Goal: Navigation & Orientation: Find specific page/section

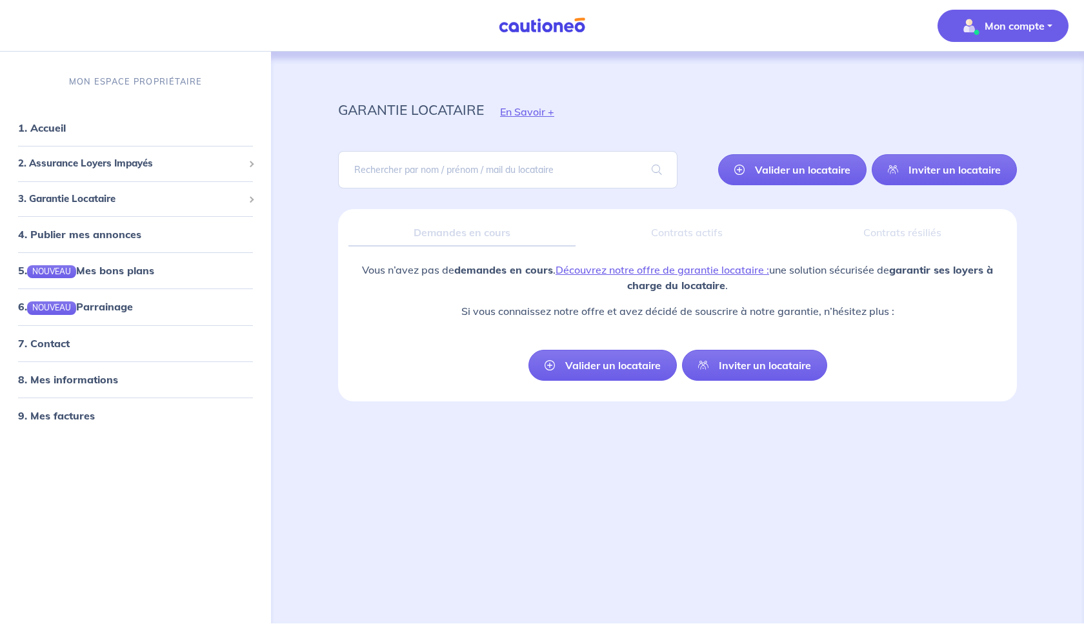
click at [1024, 21] on p "Mon compte" at bounding box center [1015, 25] width 60 height 15
click at [1009, 76] on link "Mes informations" at bounding box center [990, 80] width 104 height 21
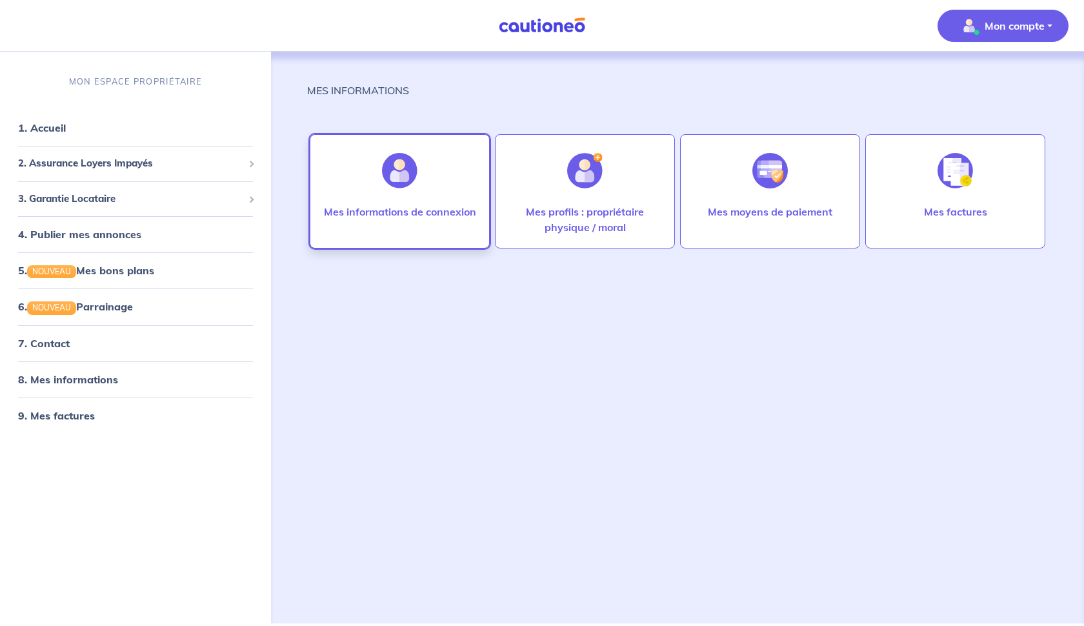
click at [412, 206] on p "Mes informations de connexion" at bounding box center [400, 211] width 152 height 15
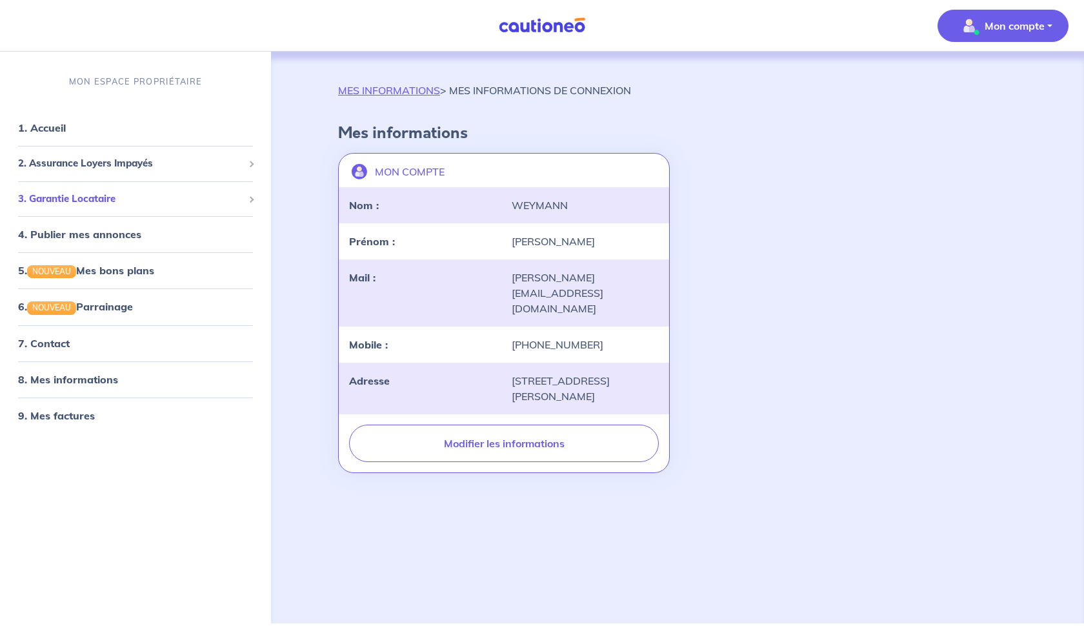
click at [94, 200] on span "3. Garantie Locataire" at bounding box center [130, 199] width 225 height 15
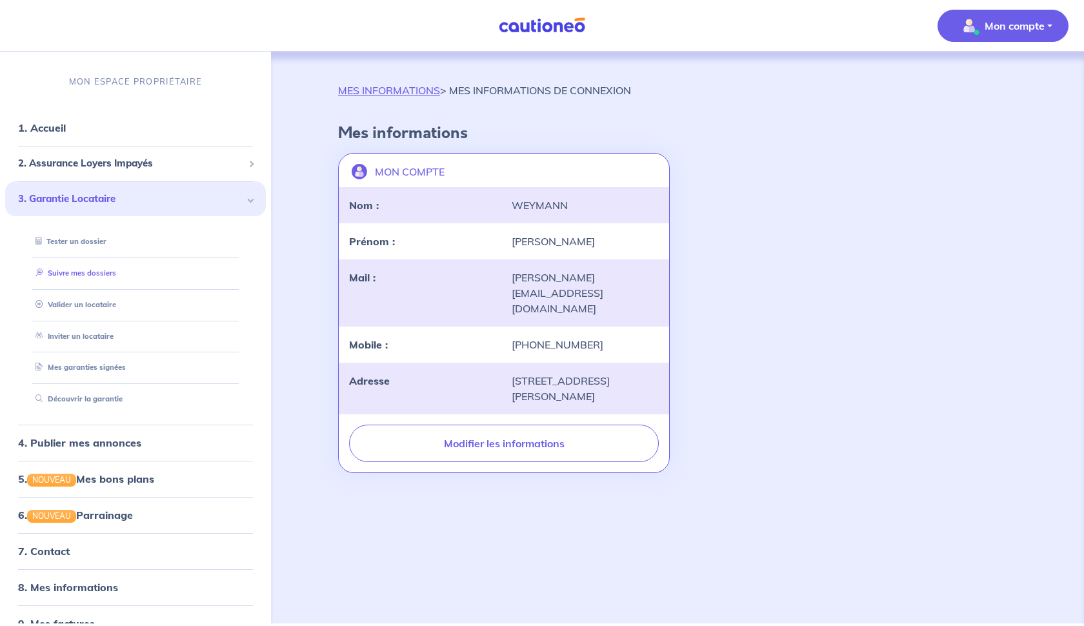
click at [103, 271] on link "Suivre mes dossiers" at bounding box center [73, 272] width 86 height 9
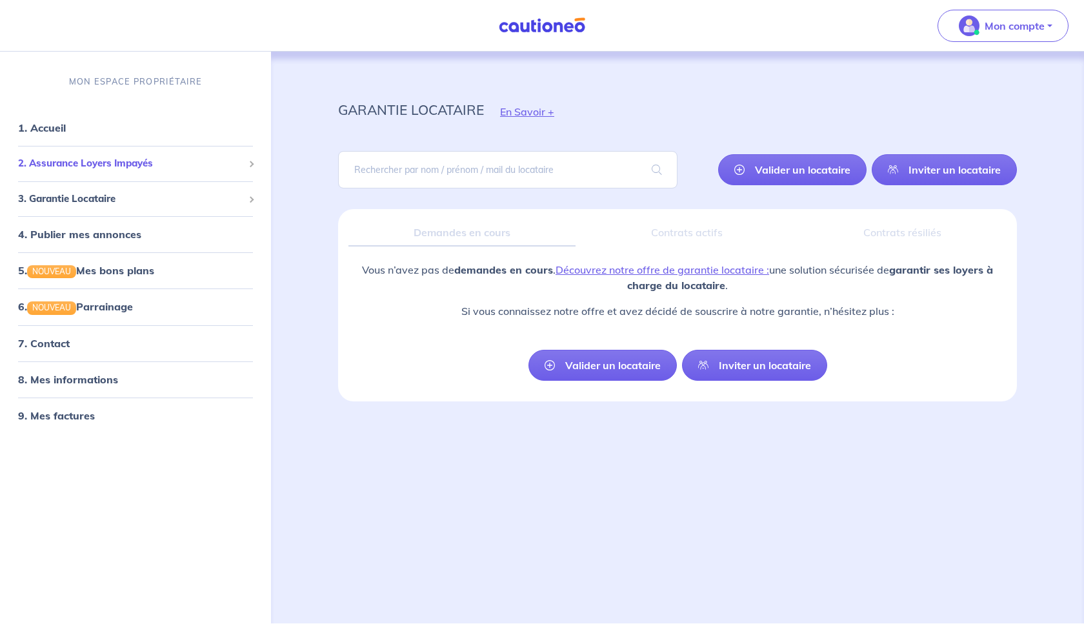
click at [106, 159] on span "2. Assurance Loyers Impayés" at bounding box center [130, 163] width 225 height 15
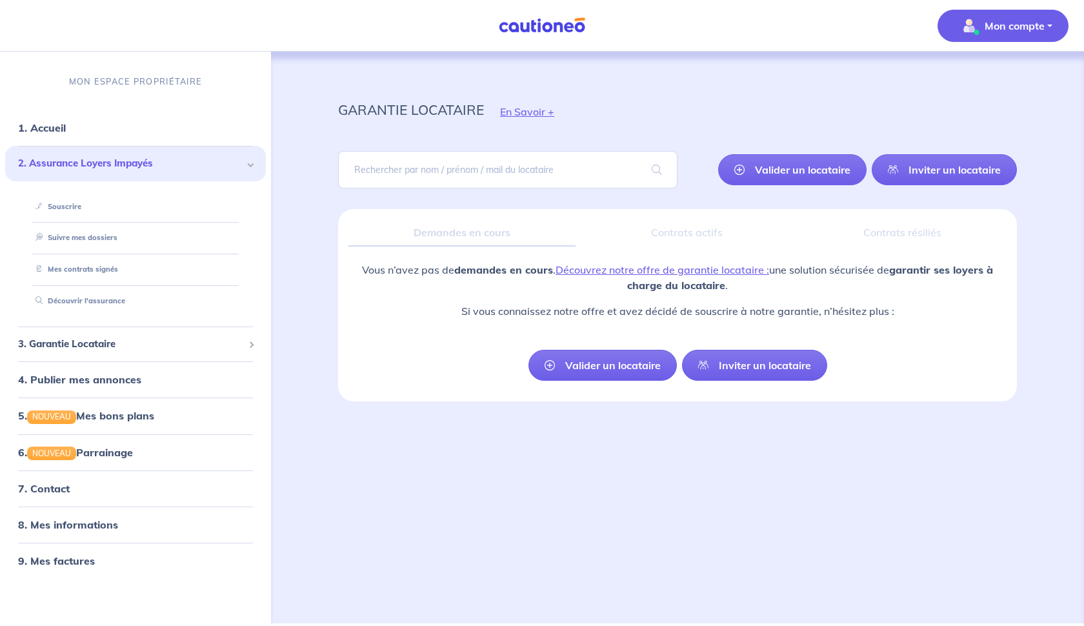
click at [978, 30] on img "button" at bounding box center [969, 25] width 21 height 21
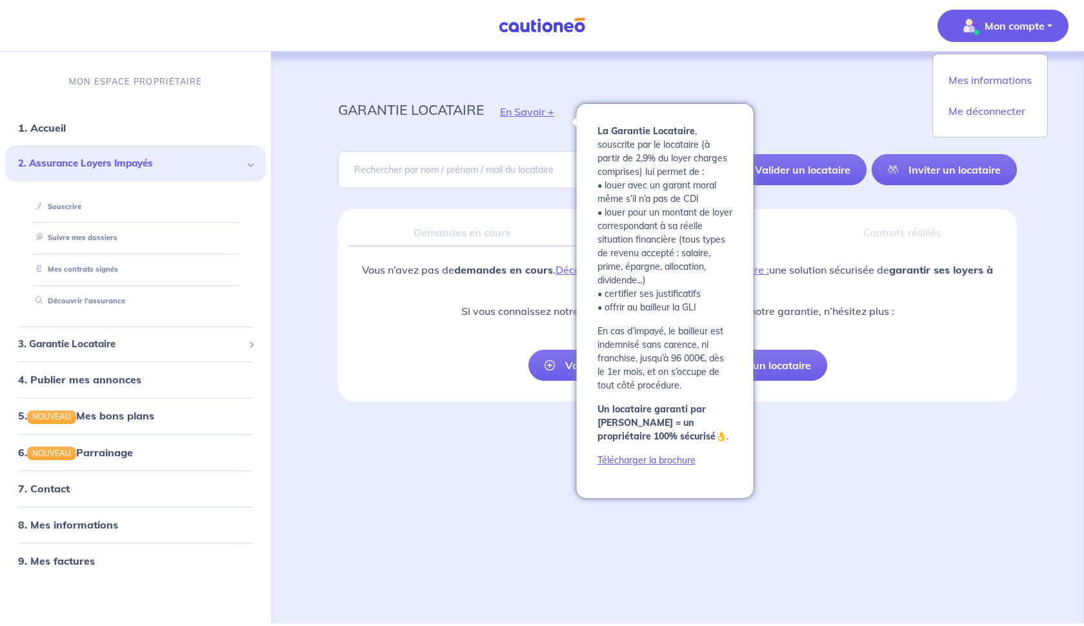
click at [526, 116] on button "En Savoir +" at bounding box center [527, 111] width 86 height 37
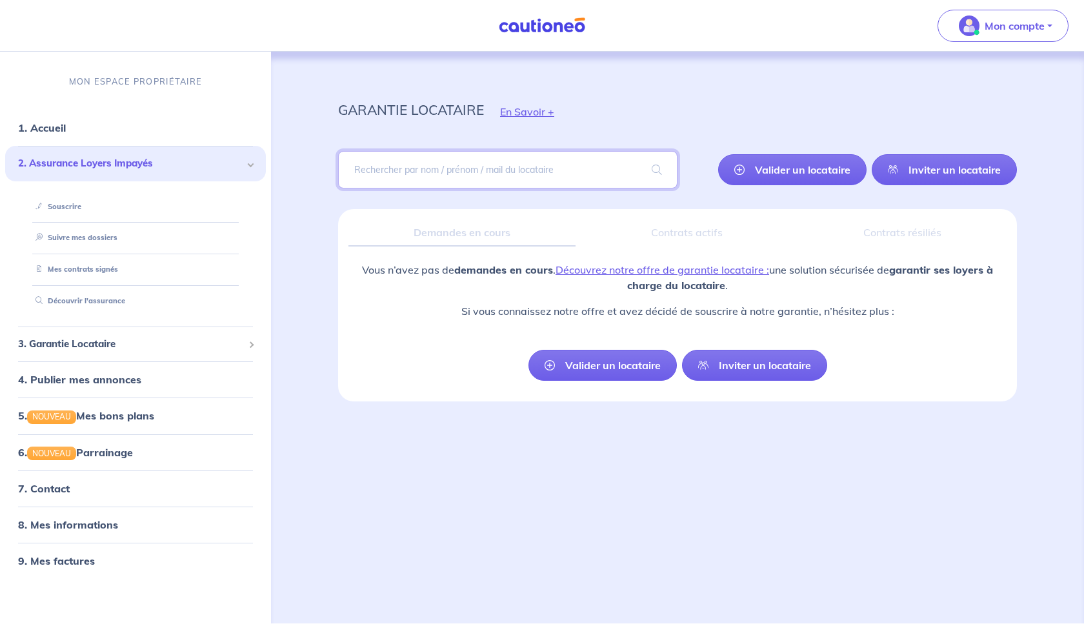
click at [487, 164] on input "search" at bounding box center [507, 169] width 339 height 37
click at [427, 167] on input "search" at bounding box center [507, 169] width 339 height 37
click at [653, 166] on span at bounding box center [656, 170] width 41 height 36
click at [116, 346] on span "3. Garantie Locataire" at bounding box center [130, 344] width 225 height 15
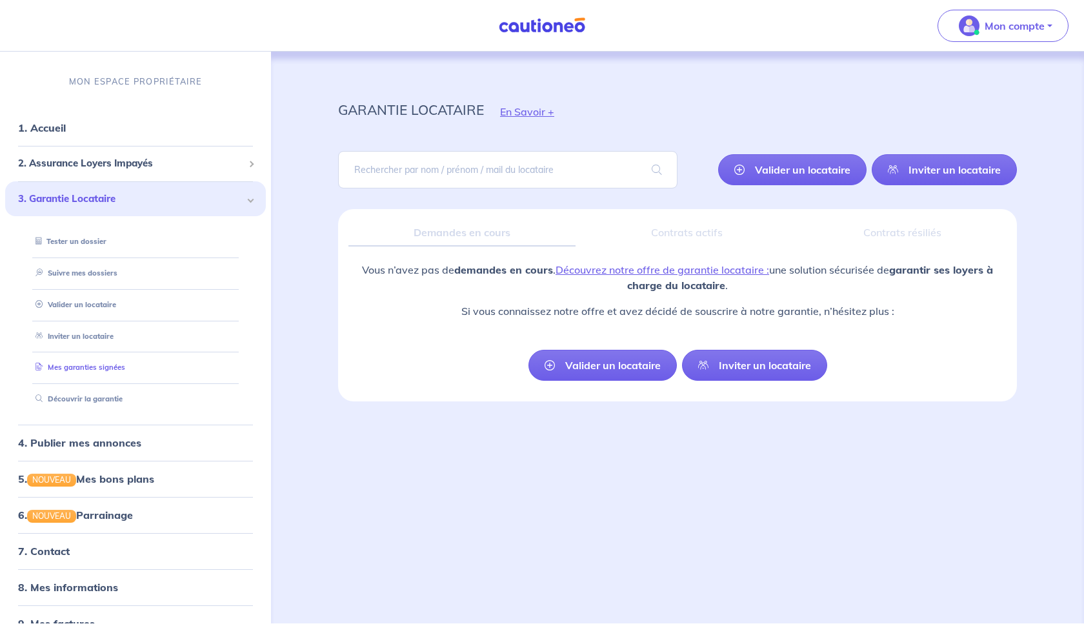
click at [92, 364] on link "Mes garanties signées" at bounding box center [77, 367] width 95 height 9
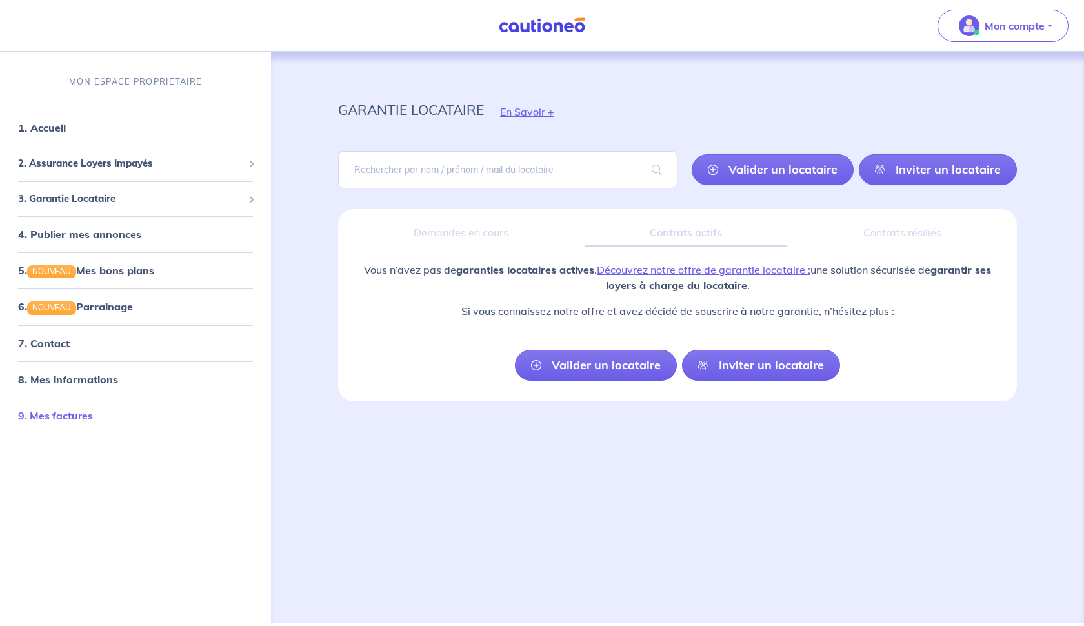
click at [75, 416] on link "9. Mes factures" at bounding box center [55, 415] width 75 height 13
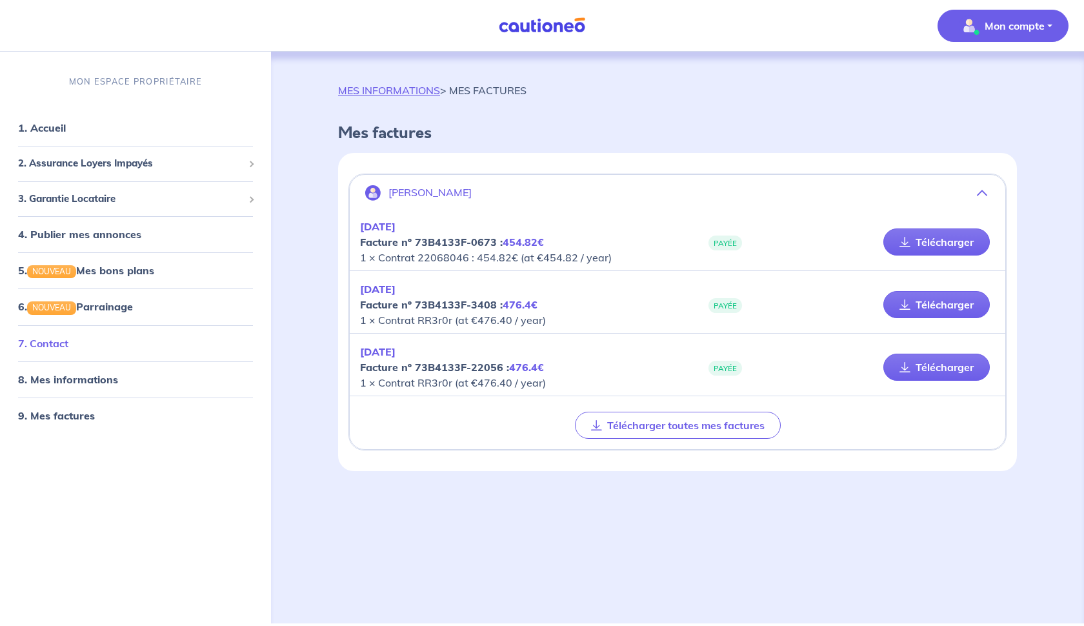
click at [59, 341] on link "7. Contact" at bounding box center [43, 343] width 50 height 13
click at [79, 163] on span "2. Assurance Loyers Impayés" at bounding box center [130, 163] width 225 height 15
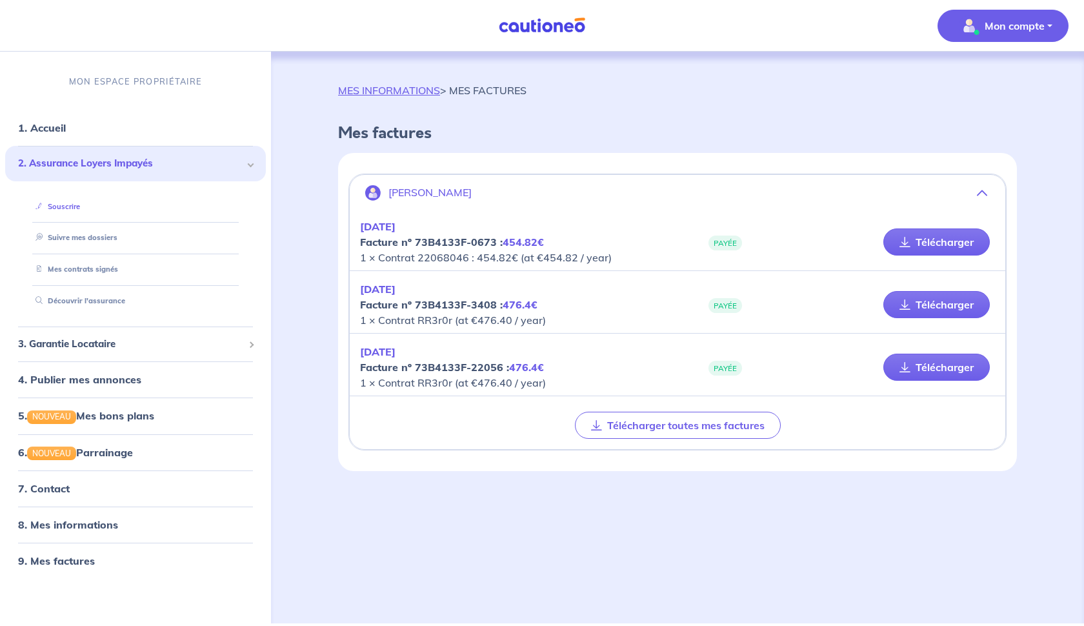
click at [70, 203] on link "Souscrire" at bounding box center [55, 206] width 50 height 9
click at [92, 268] on link "Mes contrats signés" at bounding box center [73, 269] width 87 height 9
